Goal: Information Seeking & Learning: Learn about a topic

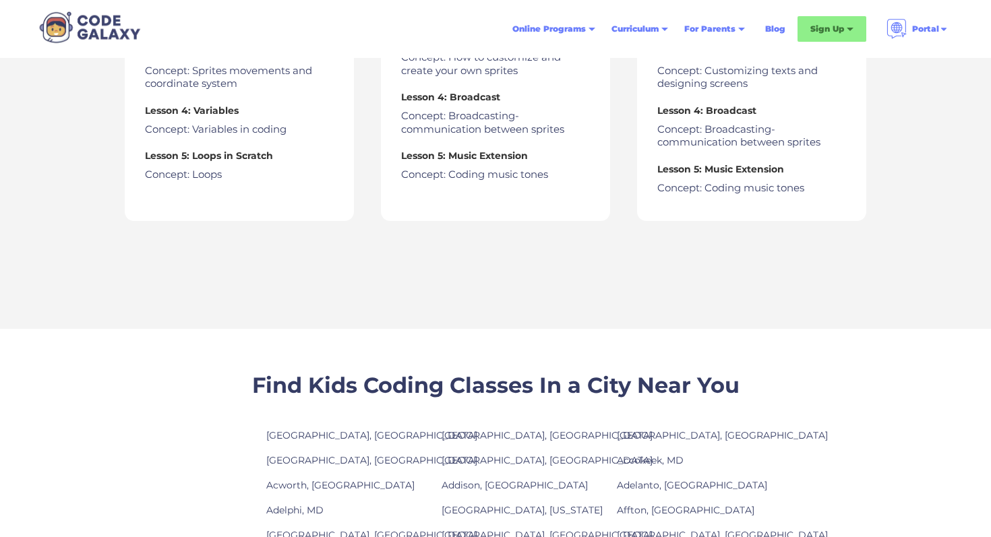
scroll to position [728, 0]
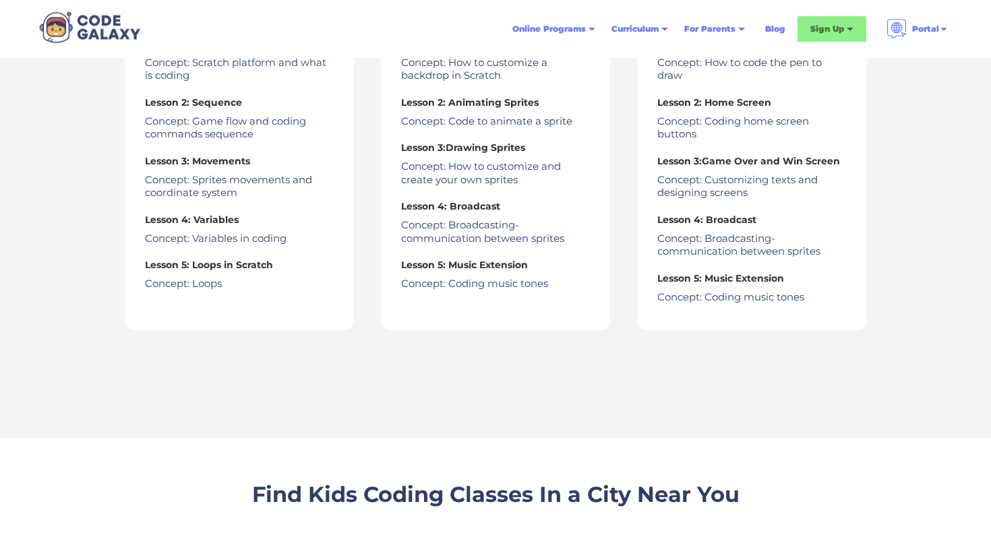
click at [229, 270] on h4 "Lesson 5: Loops in Scratch" at bounding box center [239, 265] width 189 height 16
click at [178, 287] on p "Concept: Loops" at bounding box center [239, 283] width 189 height 13
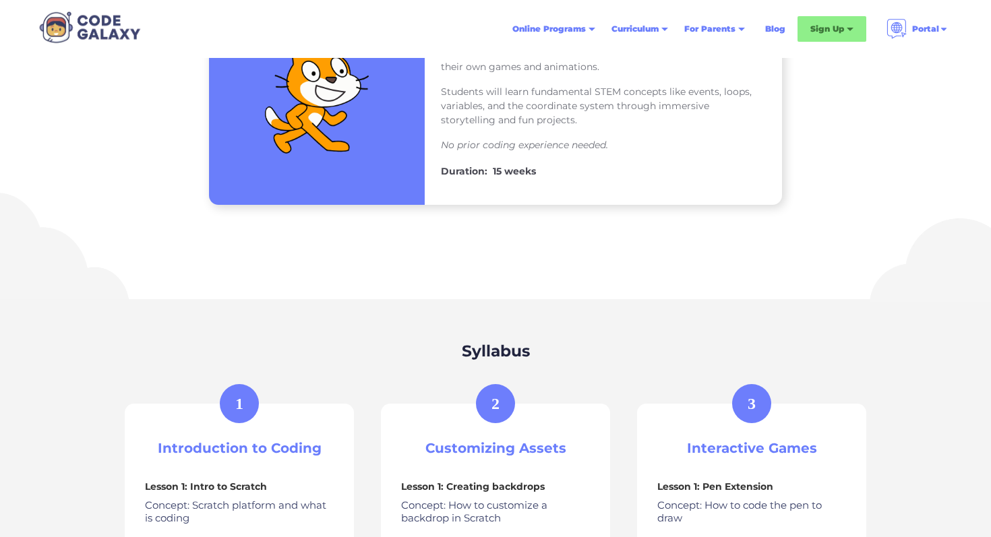
scroll to position [0, 0]
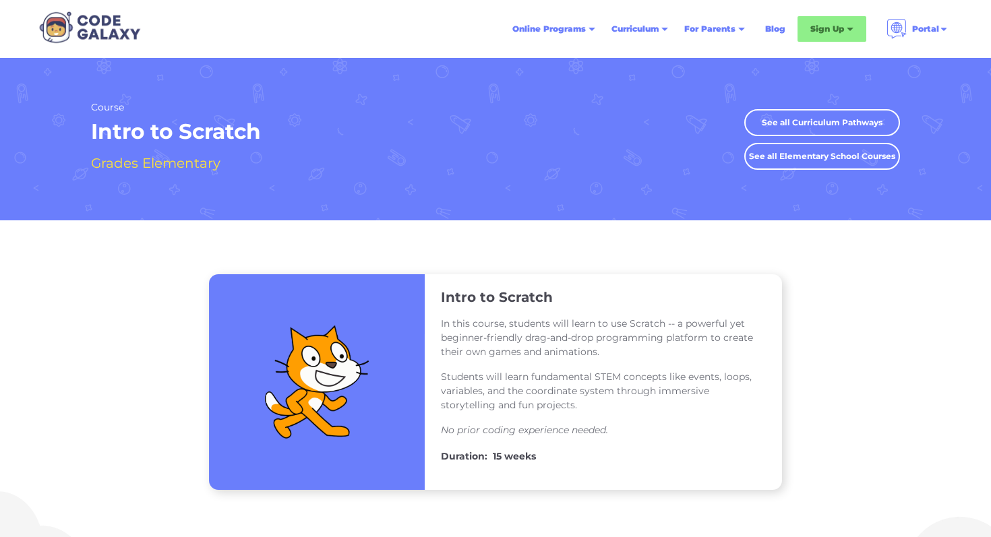
click at [823, 132] on link "See all Curriculum Pathways" at bounding box center [822, 122] width 156 height 27
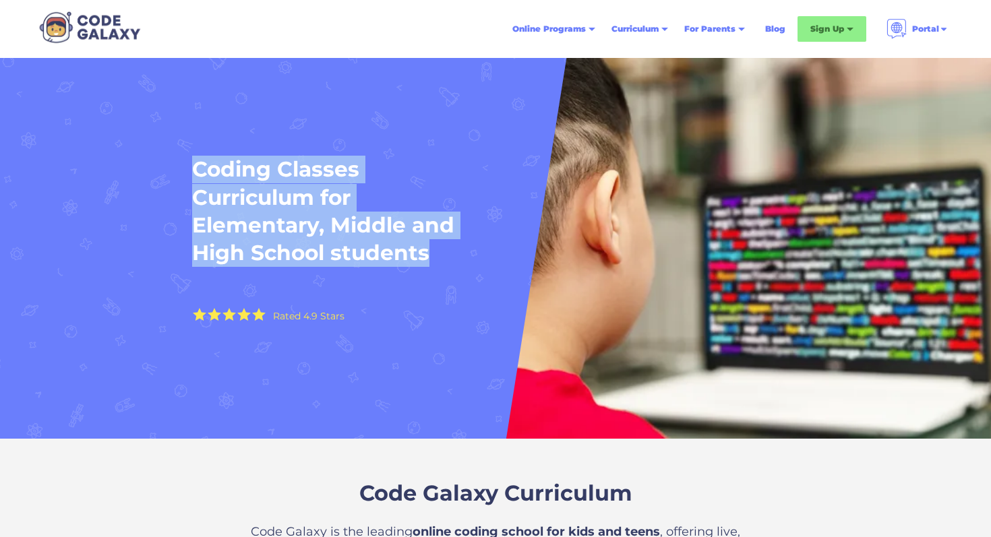
drag, startPoint x: 175, startPoint y: 161, endPoint x: 452, endPoint y: 256, distance: 293.0
click at [452, 256] on div "Coding Classes Curriculum for Elementary, Middle and High School students Rated…" at bounding box center [496, 248] width 816 height 273
click at [316, 217] on h1 "Coding Classes Curriculum for Elementary, Middle and High School students" at bounding box center [327, 211] width 270 height 111
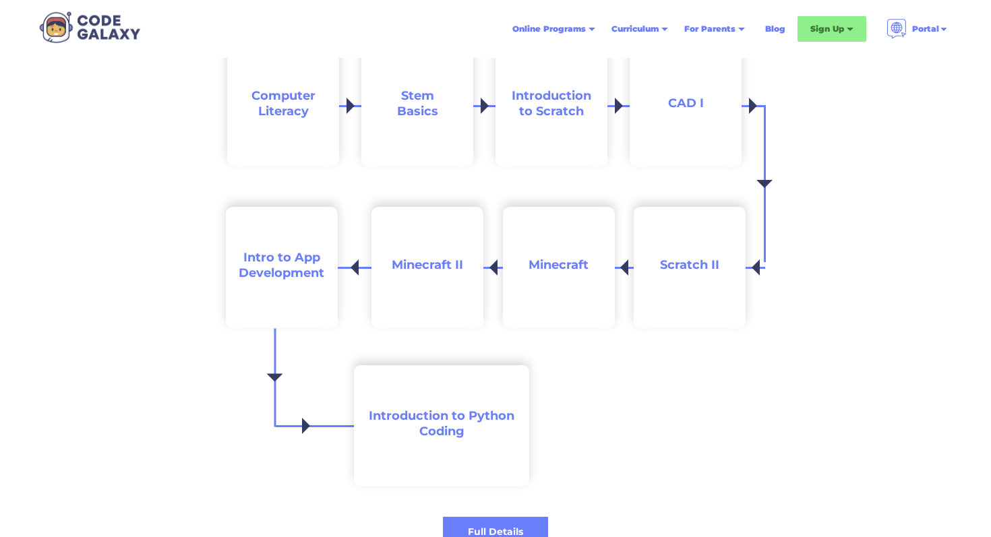
scroll to position [1239, 0]
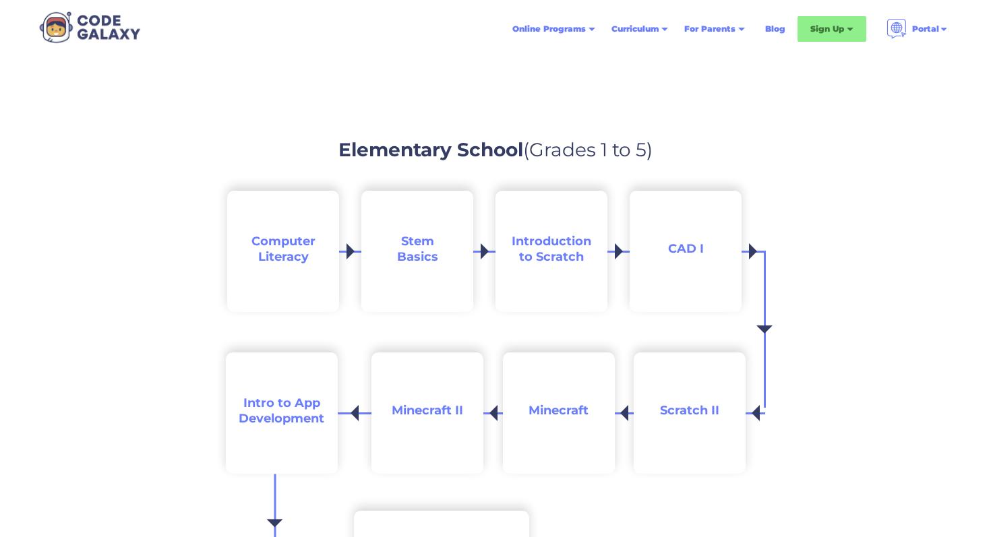
click at [280, 249] on span "Computer Literacy" at bounding box center [284, 249] width 64 height 30
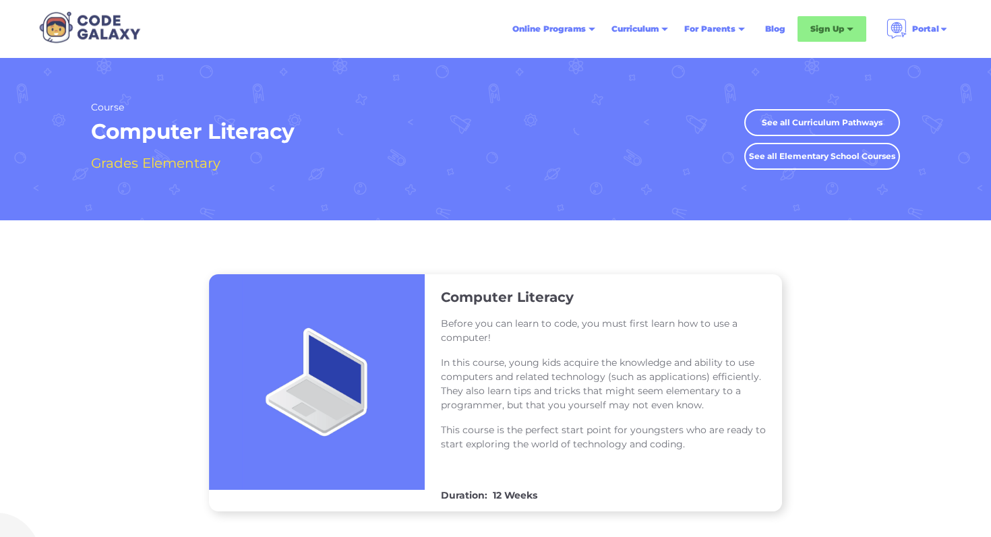
click at [730, 357] on p "In this course, young kids acquire the knowledge and ability to use computers a…" at bounding box center [603, 384] width 325 height 57
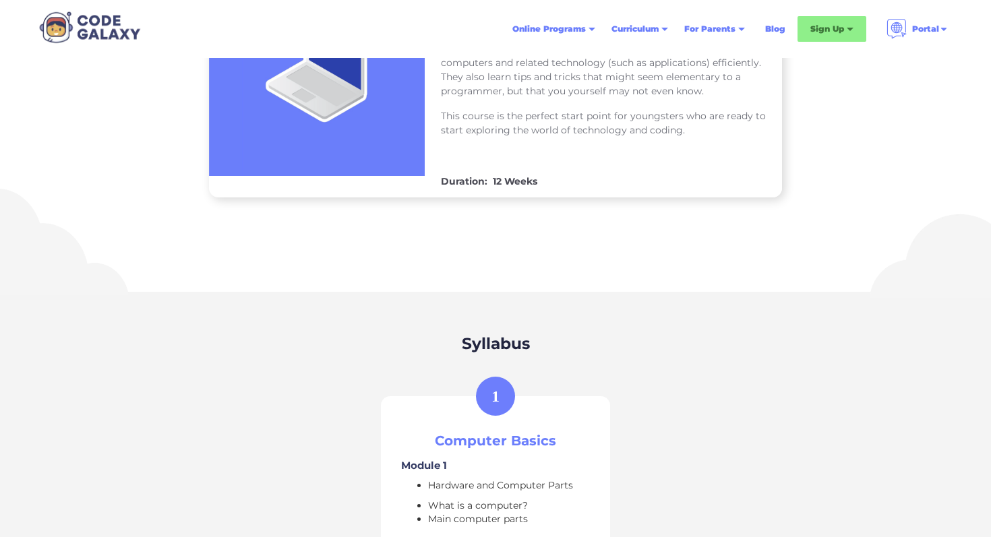
click at [485, 410] on div "1" at bounding box center [495, 396] width 39 height 39
click at [464, 440] on h3 "Computer Basics" at bounding box center [495, 441] width 189 height 17
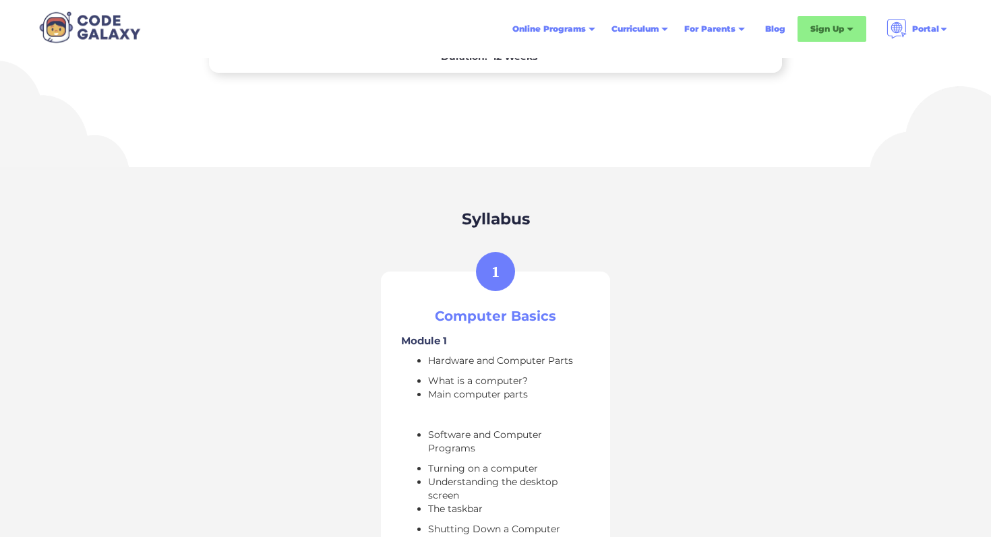
click at [500, 382] on li "What is a computer?" at bounding box center [509, 380] width 162 height 13
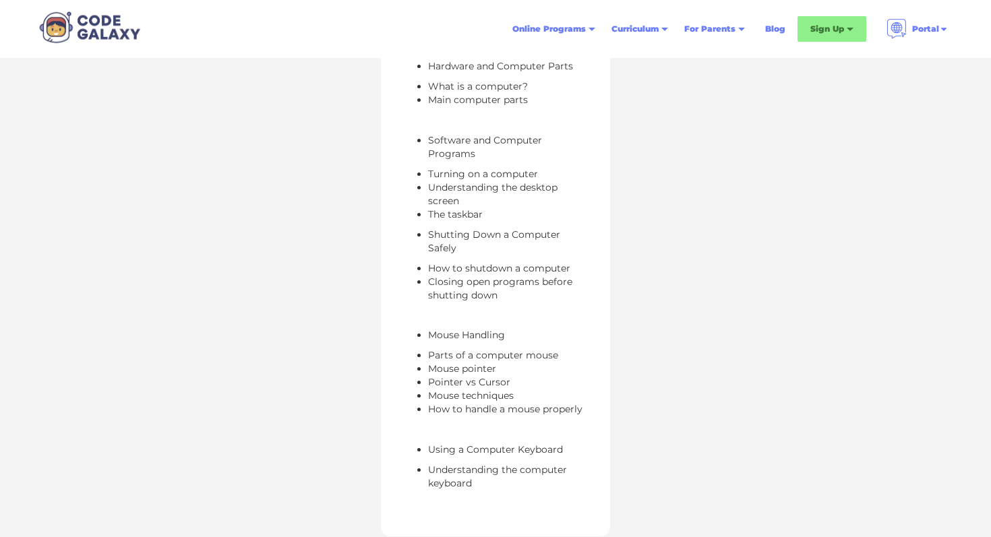
click at [501, 389] on li "Mouse techniques" at bounding box center [509, 395] width 162 height 13
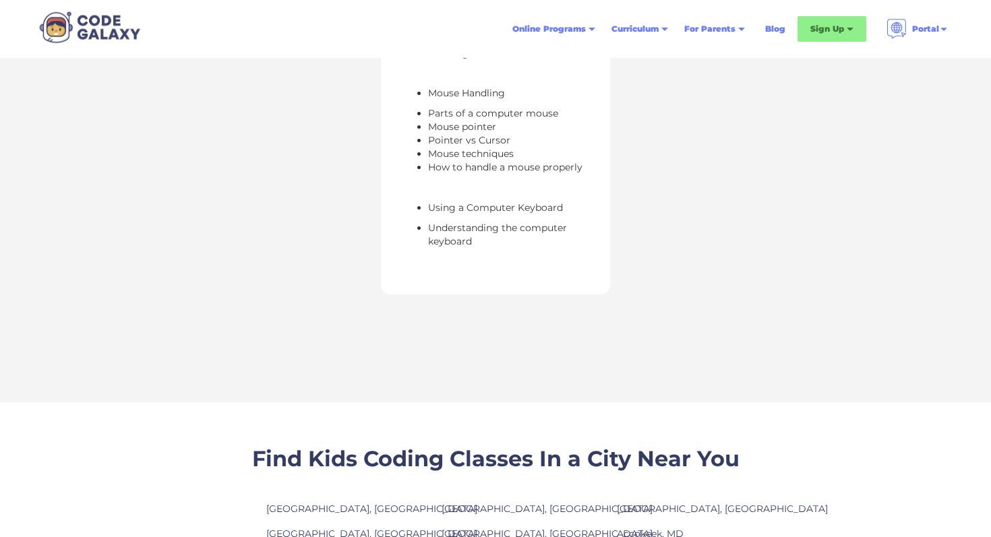
scroll to position [1020, 0]
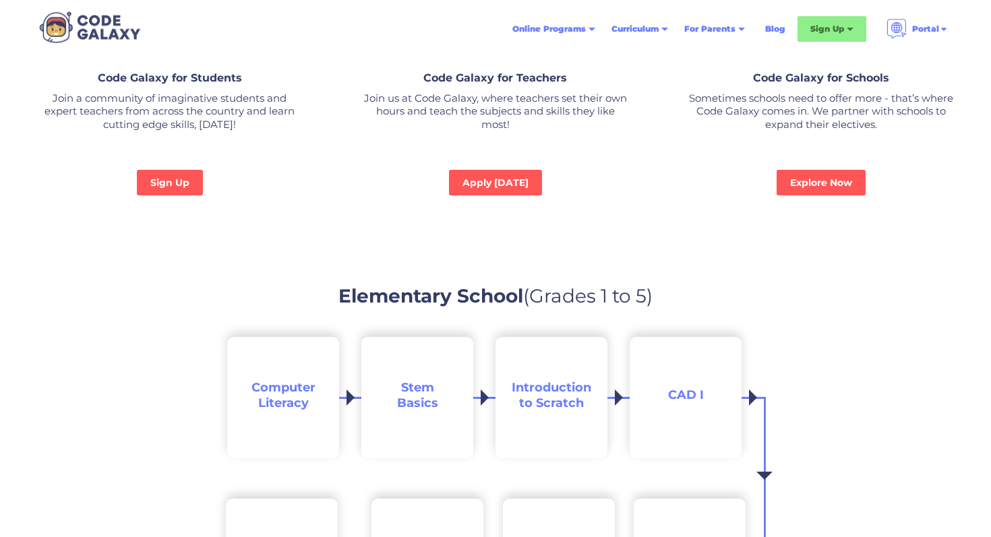
scroll to position [1087, 0]
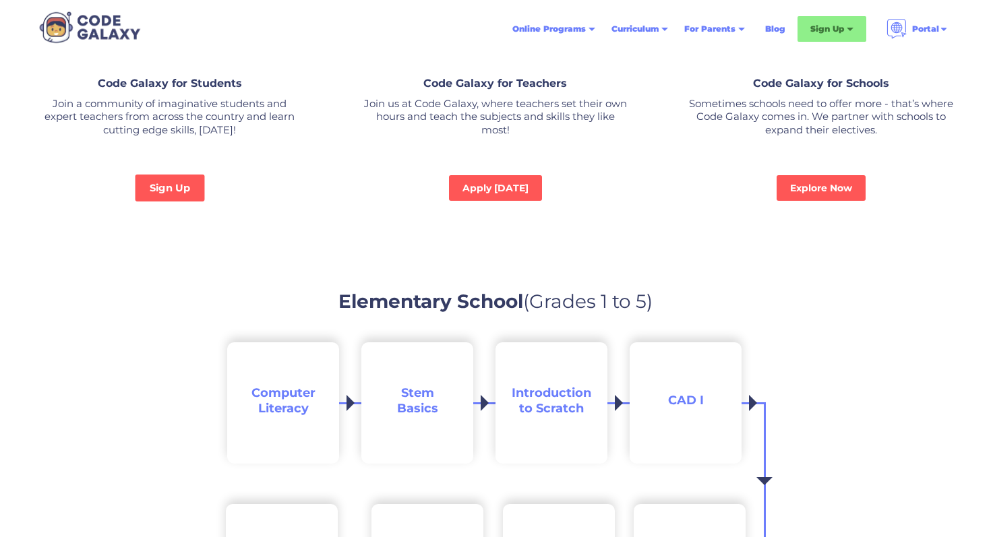
click at [157, 190] on link "Sign Up" at bounding box center [169, 188] width 69 height 27
click at [478, 187] on link "Apply [DATE]" at bounding box center [496, 188] width 98 height 27
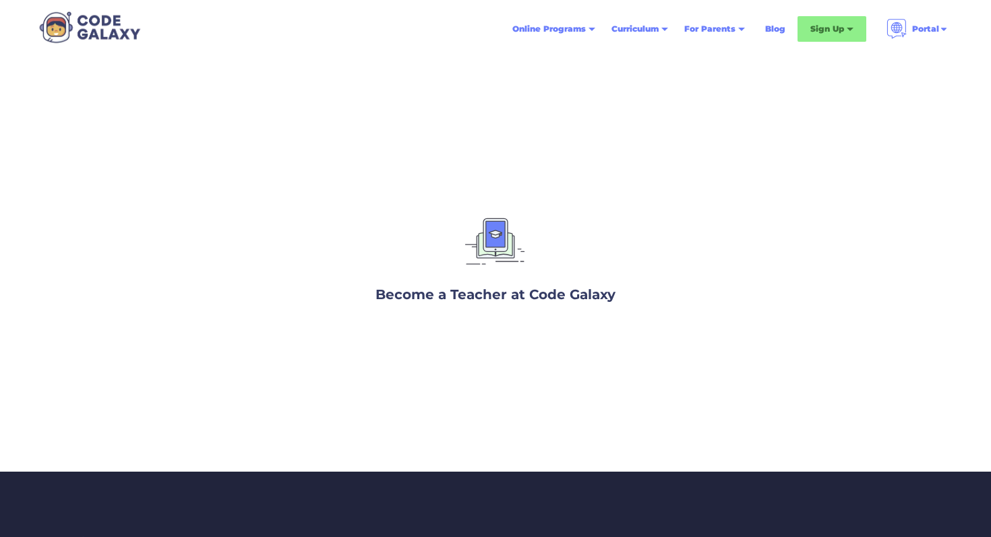
click at [500, 291] on h3 "Become a Teacher at Code Galaxy" at bounding box center [496, 295] width 240 height 20
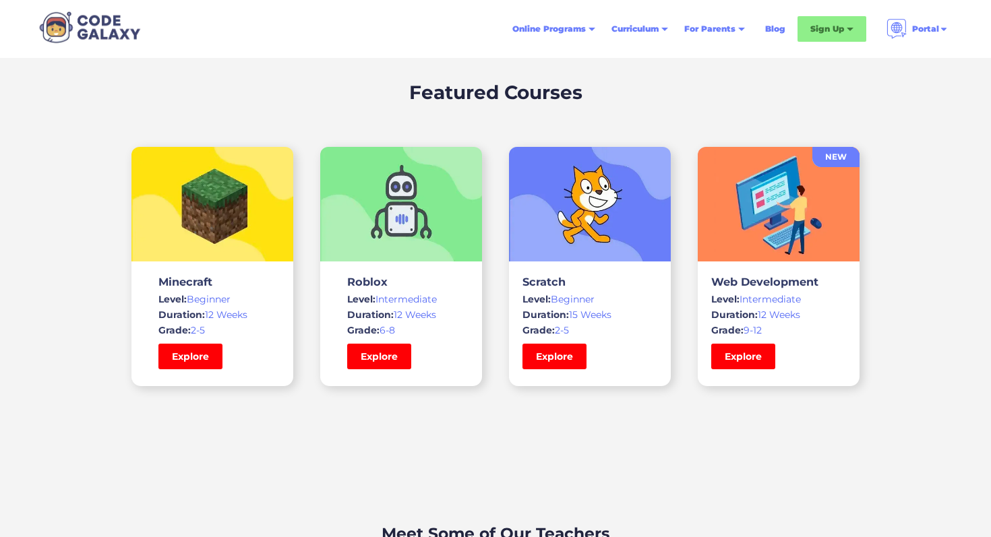
scroll to position [3096, 0]
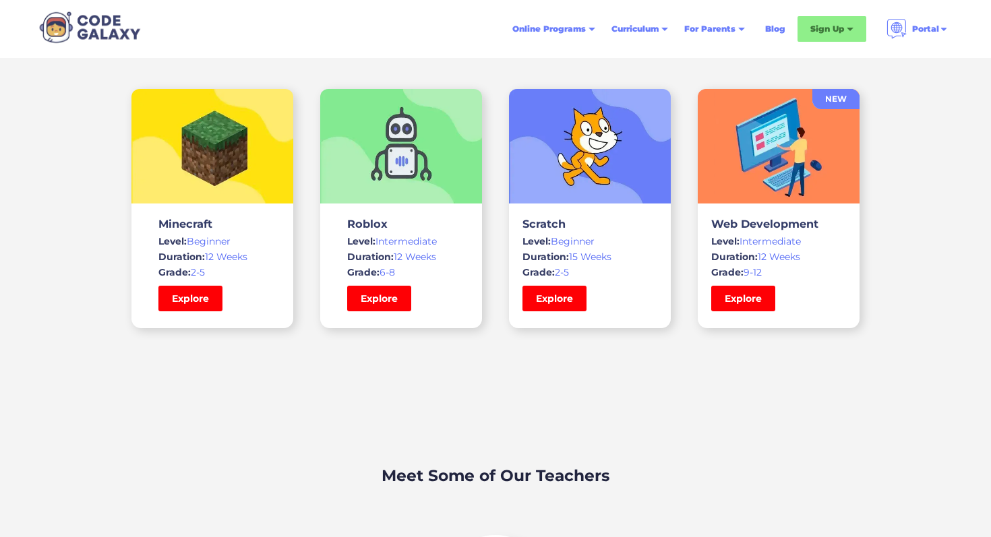
click at [663, 372] on div "Featured Courses Minecraft Level: Beginner Duration: 12 Weeks Grade: 2-5 Explor…" at bounding box center [495, 188] width 991 height 403
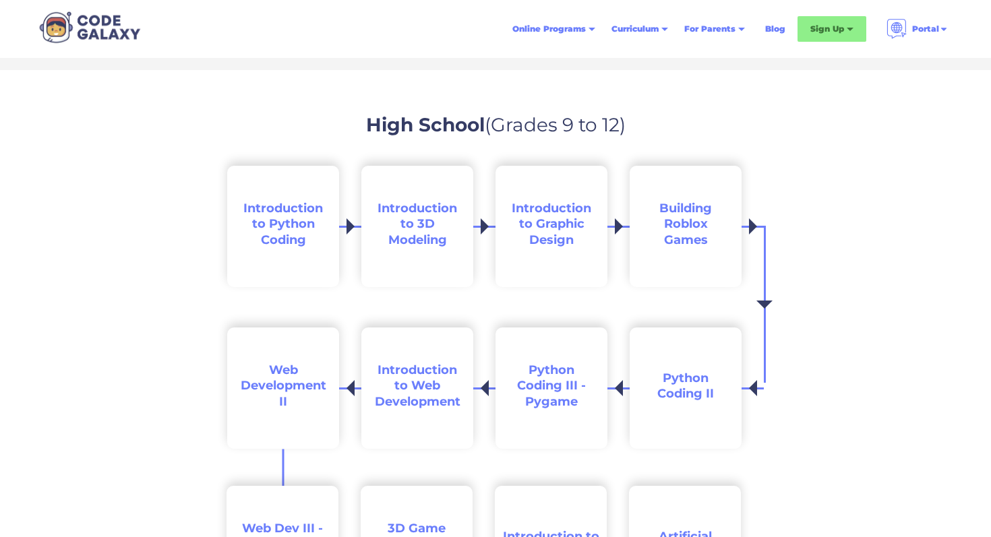
scroll to position [1709, 0]
